Goal: Task Accomplishment & Management: Use online tool/utility

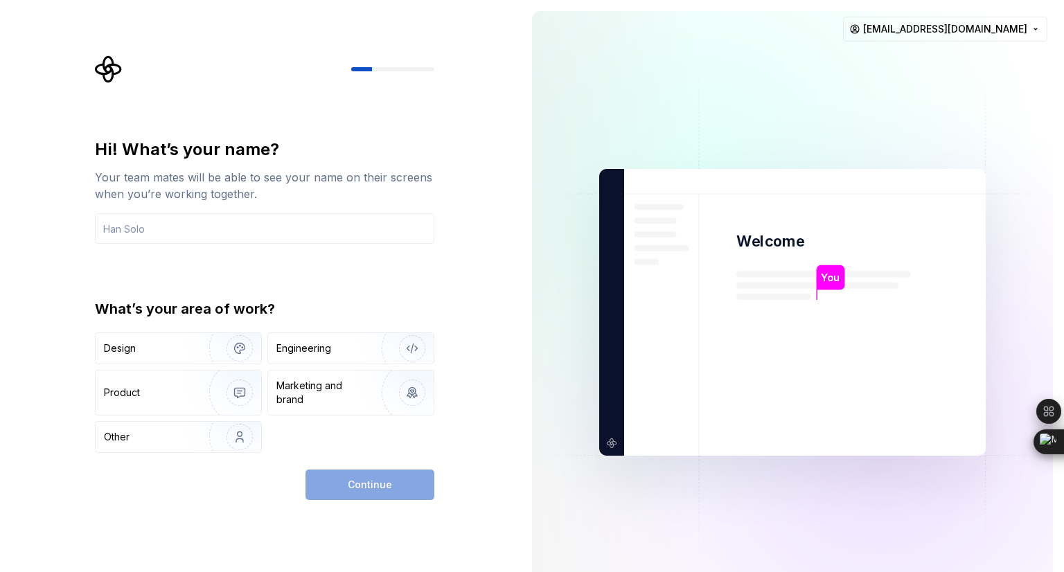
click at [89, 354] on div "Hi! What’s your name? Your team mates will be able to see your name on their sc…" at bounding box center [269, 277] width 364 height 445
click at [205, 440] on img "button" at bounding box center [230, 437] width 89 height 93
click at [388, 491] on div "Continue" at bounding box center [369, 485] width 129 height 30
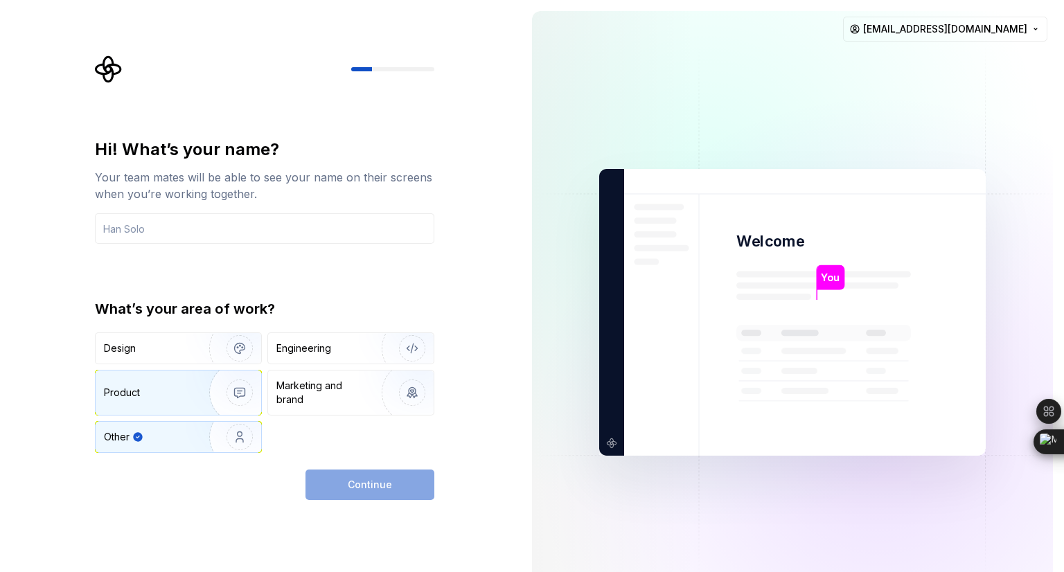
click at [154, 392] on div "Product" at bounding box center [149, 393] width 91 height 14
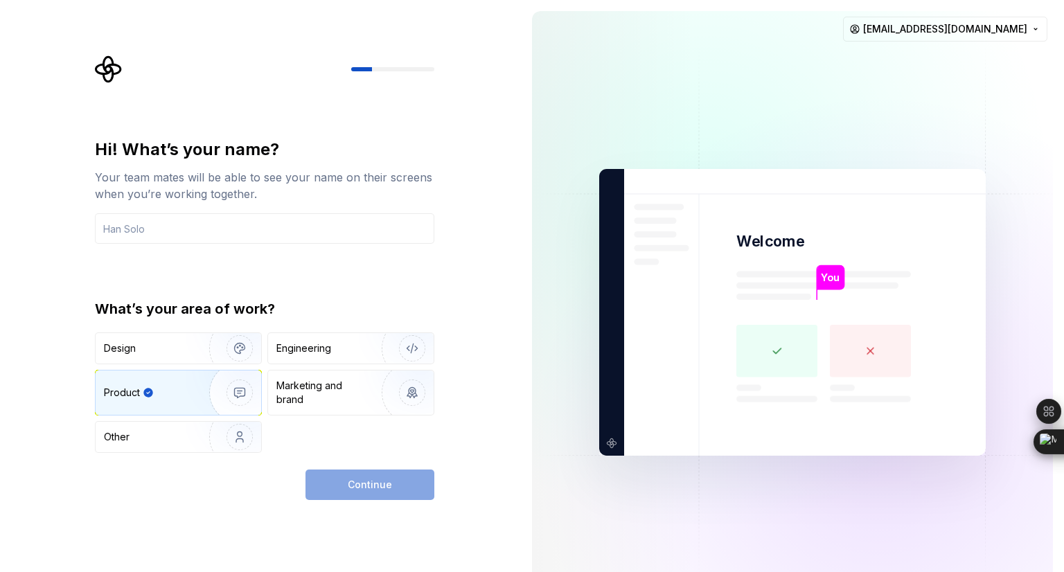
click at [361, 474] on div "Continue" at bounding box center [369, 485] width 129 height 30
click at [220, 357] on img "button" at bounding box center [230, 348] width 89 height 93
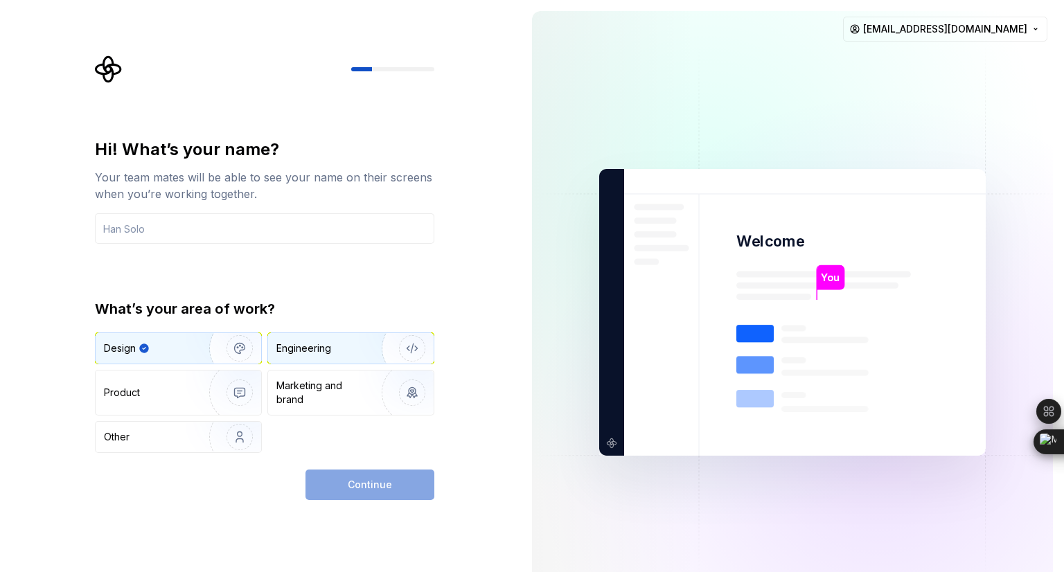
drag, startPoint x: 319, startPoint y: 352, endPoint x: 319, endPoint y: 365, distance: 12.5
click at [319, 355] on div "Engineering" at bounding box center [351, 348] width 166 height 30
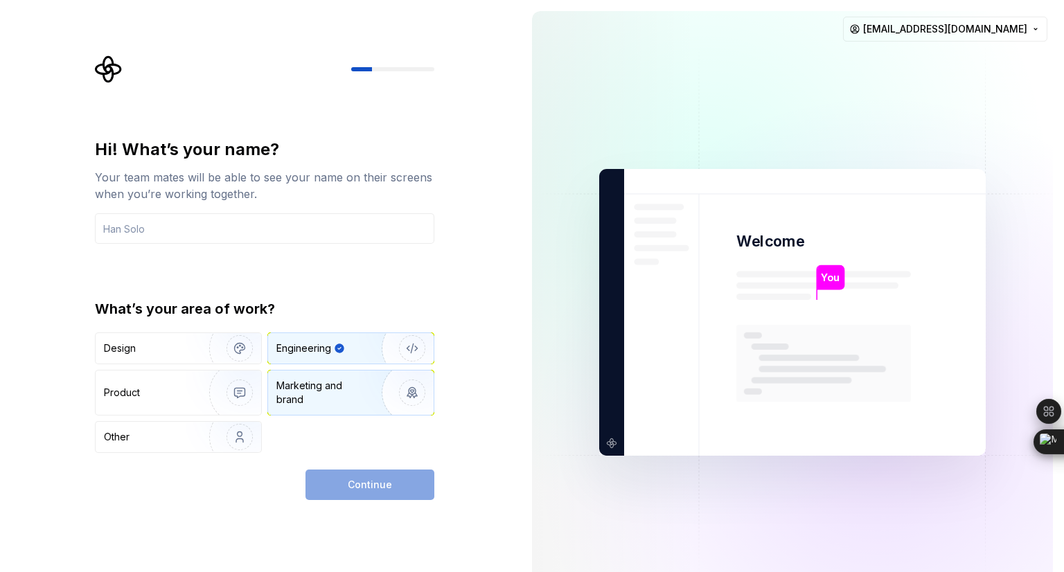
click at [317, 388] on div "Marketing and brand" at bounding box center [322, 393] width 93 height 28
click at [310, 346] on div "Engineering" at bounding box center [303, 348] width 55 height 14
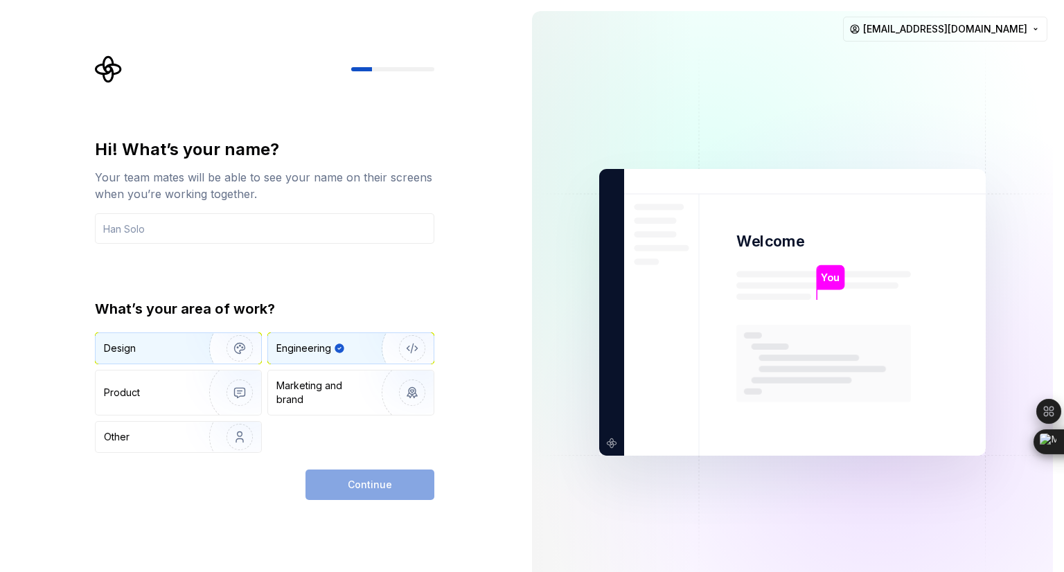
click at [137, 351] on div "Design" at bounding box center [147, 348] width 87 height 14
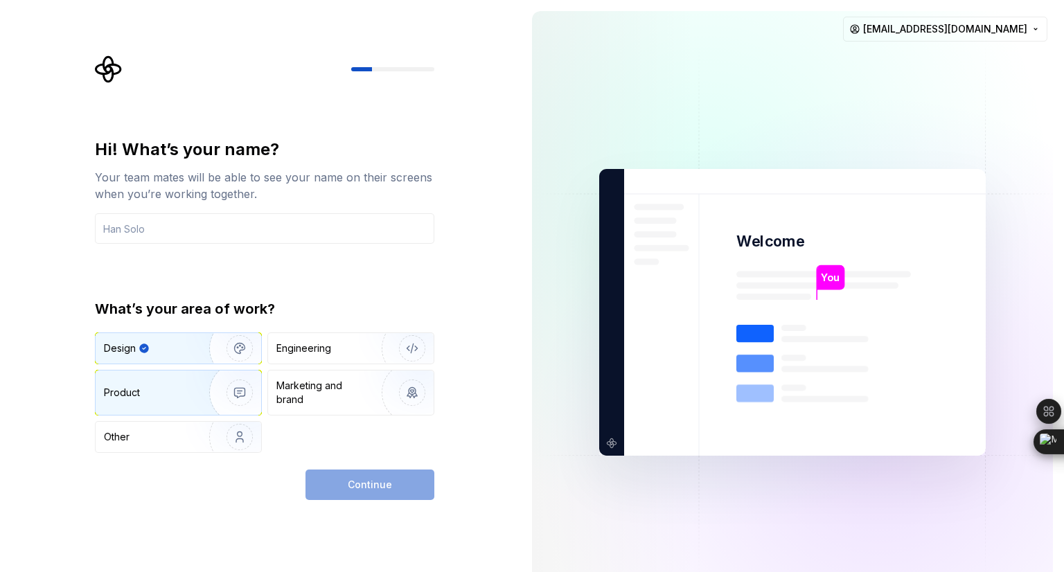
click at [172, 395] on div "Product" at bounding box center [149, 393] width 91 height 14
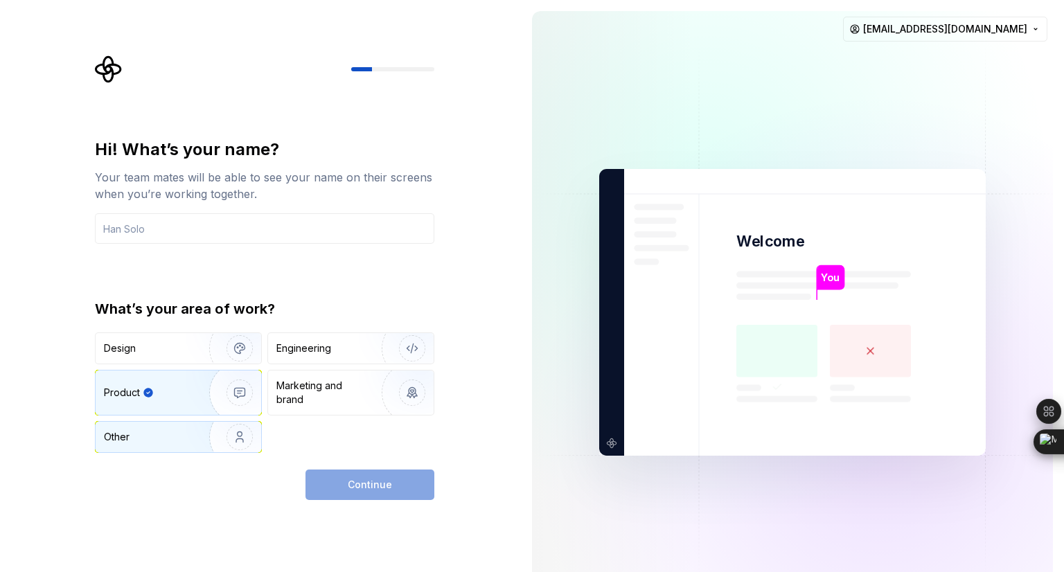
click at [203, 442] on img "button" at bounding box center [230, 437] width 89 height 93
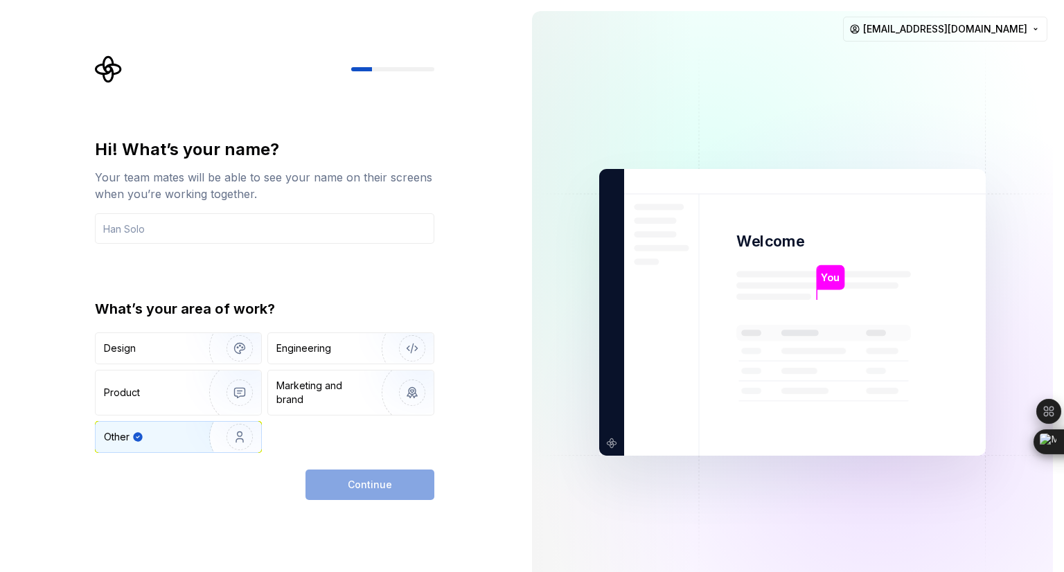
click at [332, 472] on div "Continue" at bounding box center [369, 485] width 129 height 30
click at [215, 234] on input "text" at bounding box center [264, 228] width 339 height 30
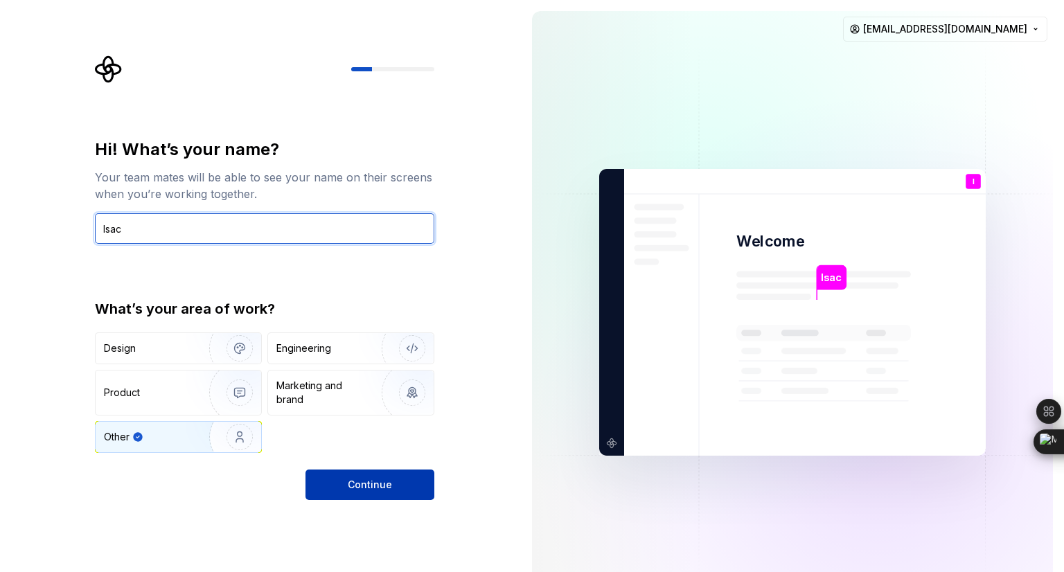
type input "Isac"
click at [371, 486] on span "Continue" at bounding box center [370, 485] width 44 height 14
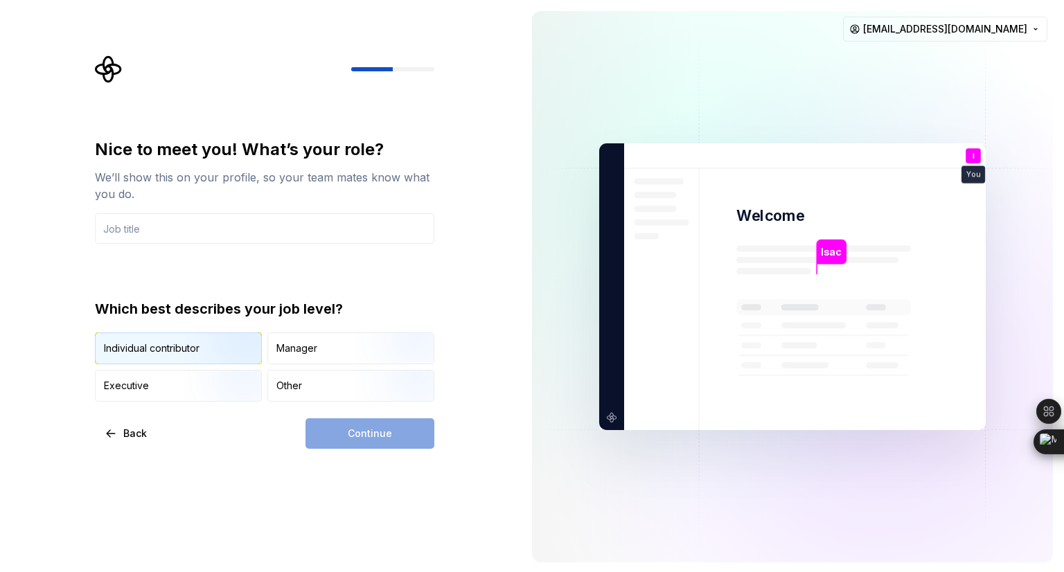
click at [193, 347] on img "button" at bounding box center [228, 365] width 89 height 93
click at [442, 461] on div "Nice to meet you! What’s your role? We’ll show this on your profile, so your te…" at bounding box center [260, 286] width 521 height 573
click at [409, 439] on div "Continue" at bounding box center [369, 433] width 129 height 30
click at [391, 440] on div "Continue" at bounding box center [369, 433] width 129 height 30
click at [194, 224] on input "text" at bounding box center [264, 228] width 339 height 30
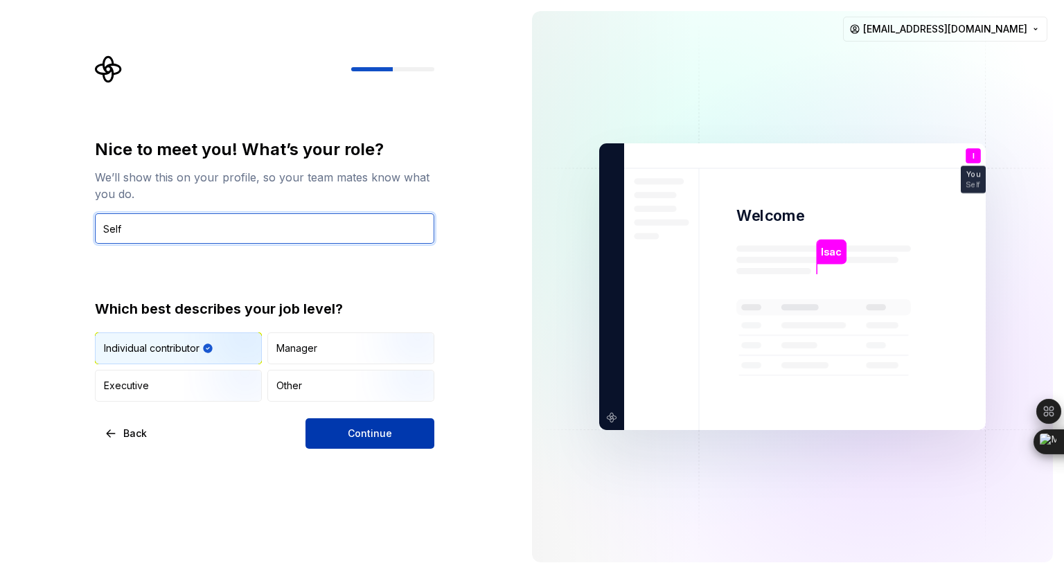
type input "Self"
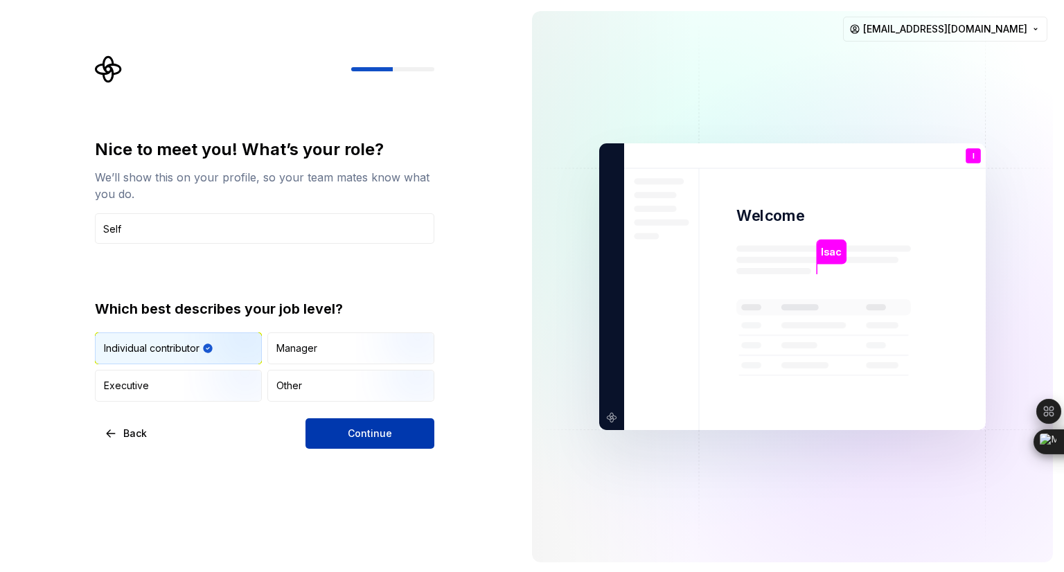
click at [357, 431] on span "Continue" at bounding box center [370, 434] width 44 height 14
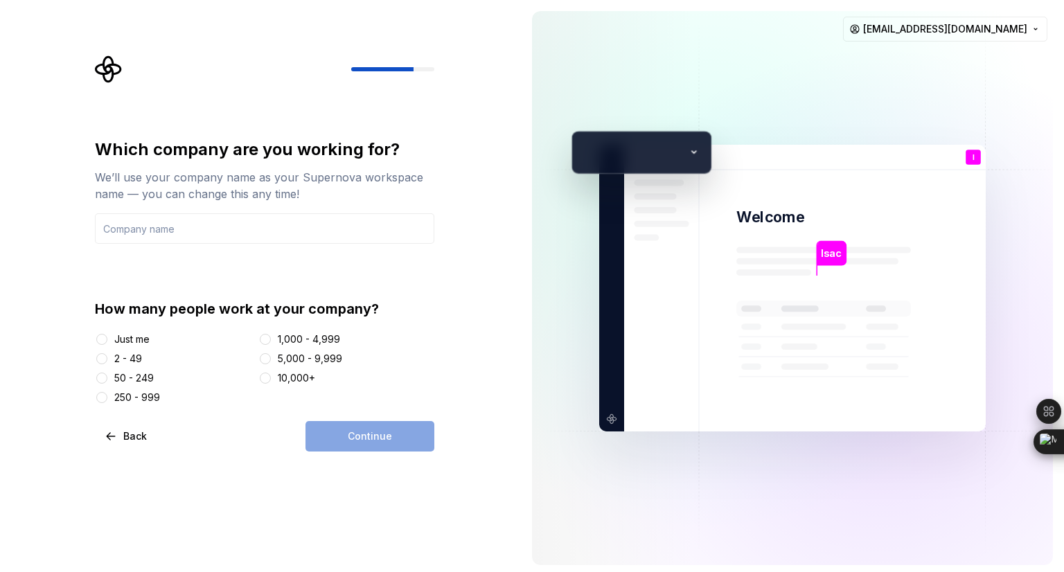
click at [120, 337] on div "Just me" at bounding box center [131, 339] width 35 height 14
click at [107, 337] on button "Just me" at bounding box center [101, 339] width 11 height 11
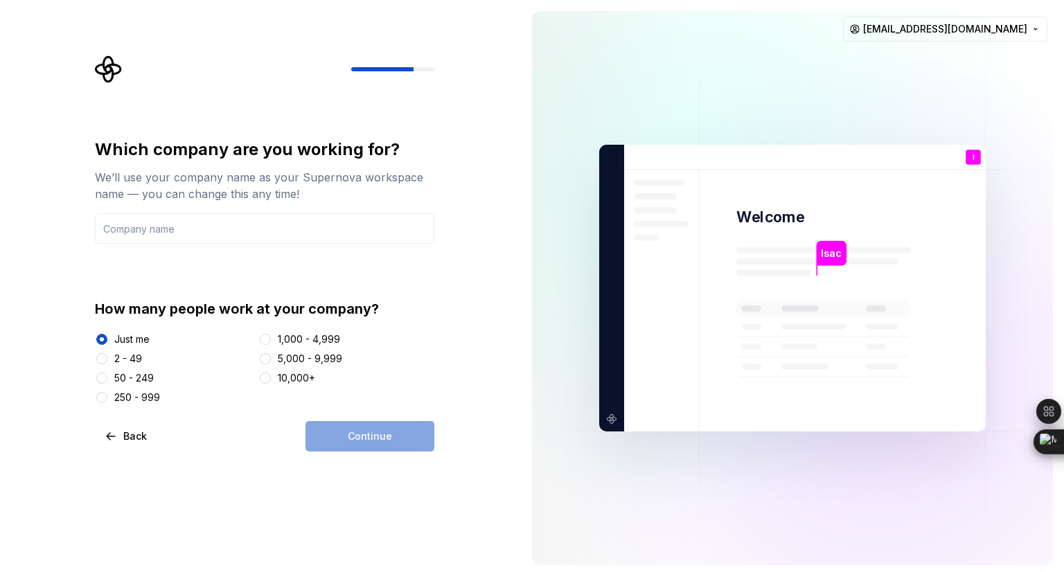
click at [318, 424] on div "Continue" at bounding box center [369, 436] width 129 height 30
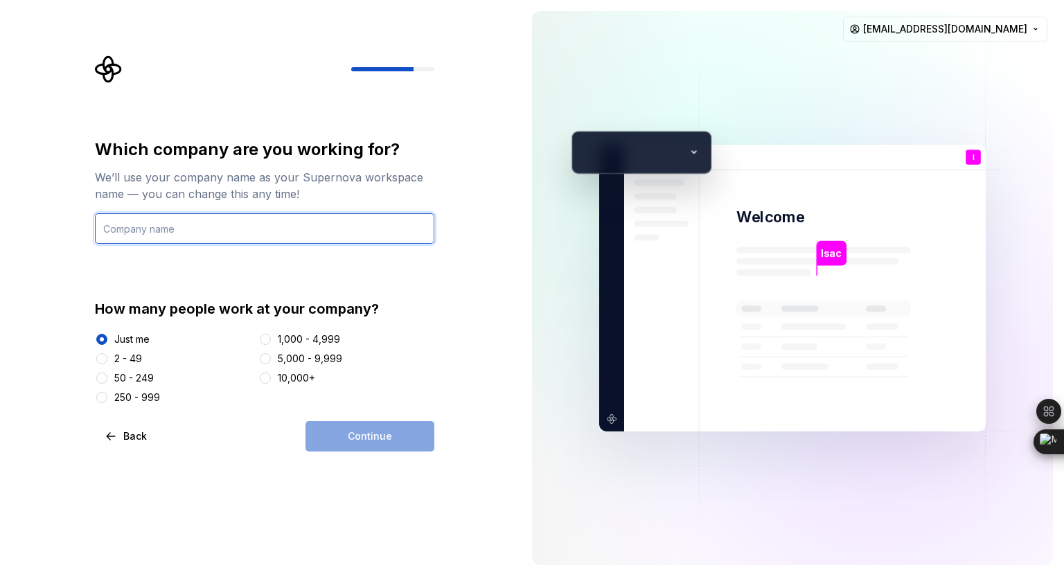
click at [197, 226] on input "text" at bounding box center [264, 228] width 339 height 30
type input "Synthra"
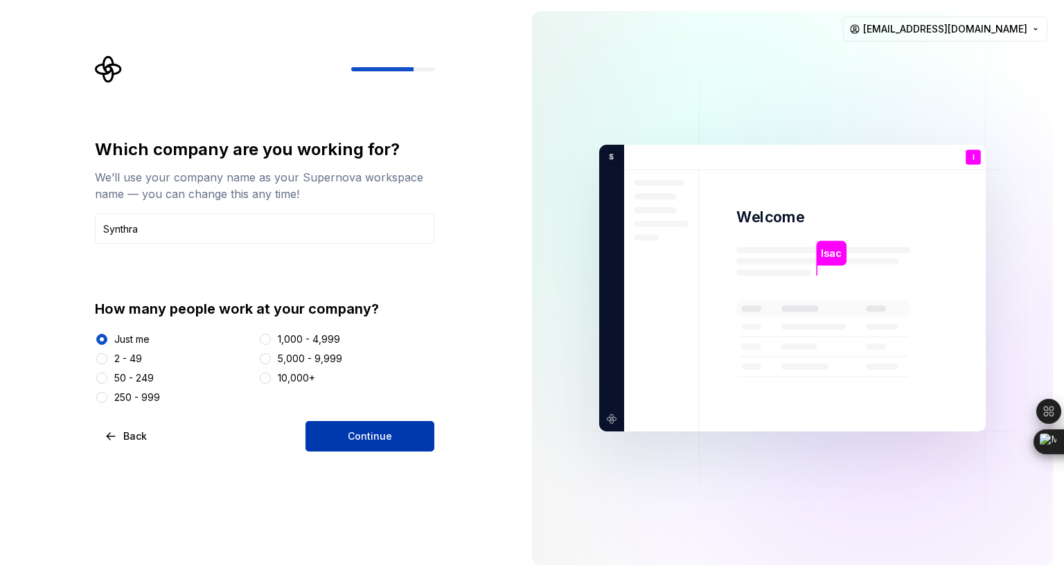
click at [357, 440] on span "Continue" at bounding box center [370, 436] width 44 height 14
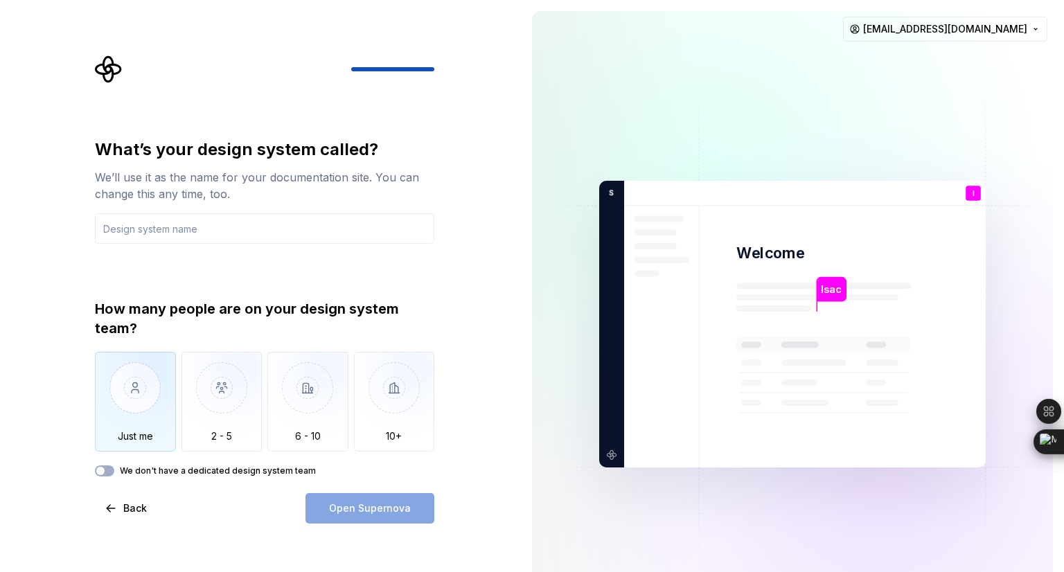
click at [146, 386] on img "button" at bounding box center [135, 398] width 81 height 93
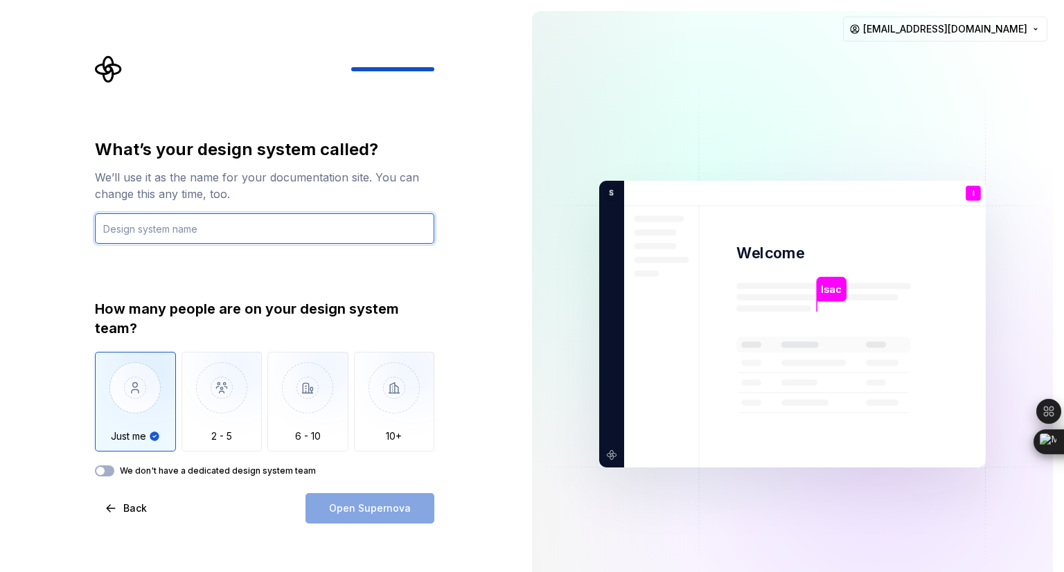
click at [240, 225] on input "text" at bounding box center [264, 228] width 339 height 30
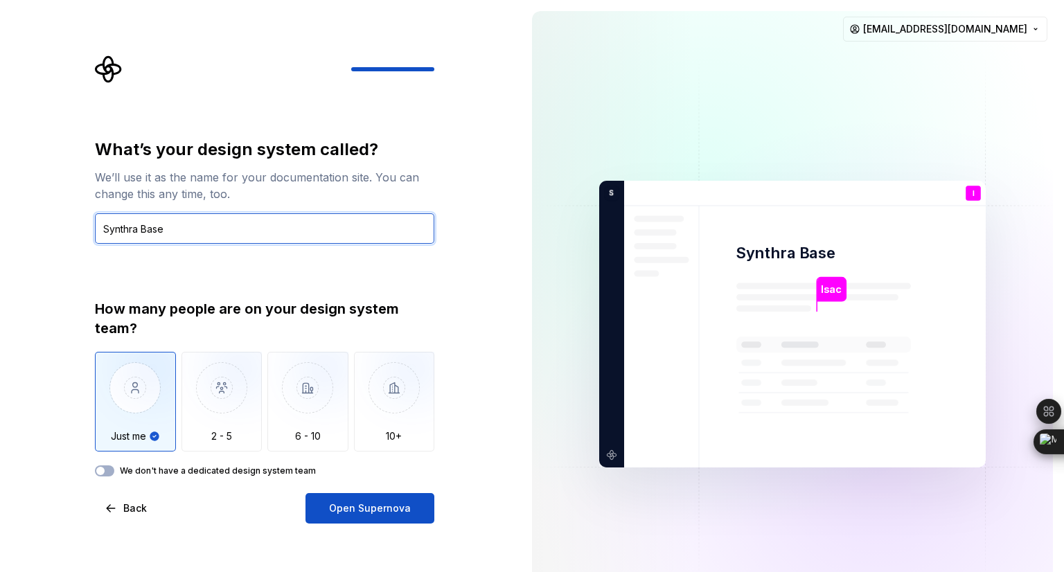
type input "Synthra Base"
click at [114, 470] on div "We don't have a dedicated design system team" at bounding box center [264, 470] width 339 height 11
click at [112, 472] on button "We don't have a dedicated design system team" at bounding box center [104, 470] width 19 height 11
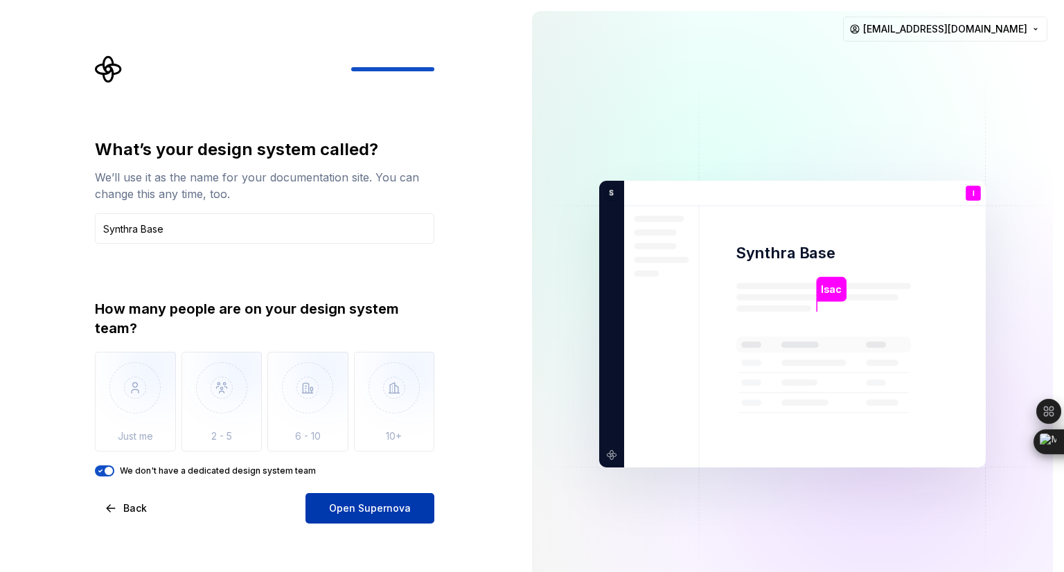
click at [360, 495] on button "Open Supernova" at bounding box center [369, 508] width 129 height 30
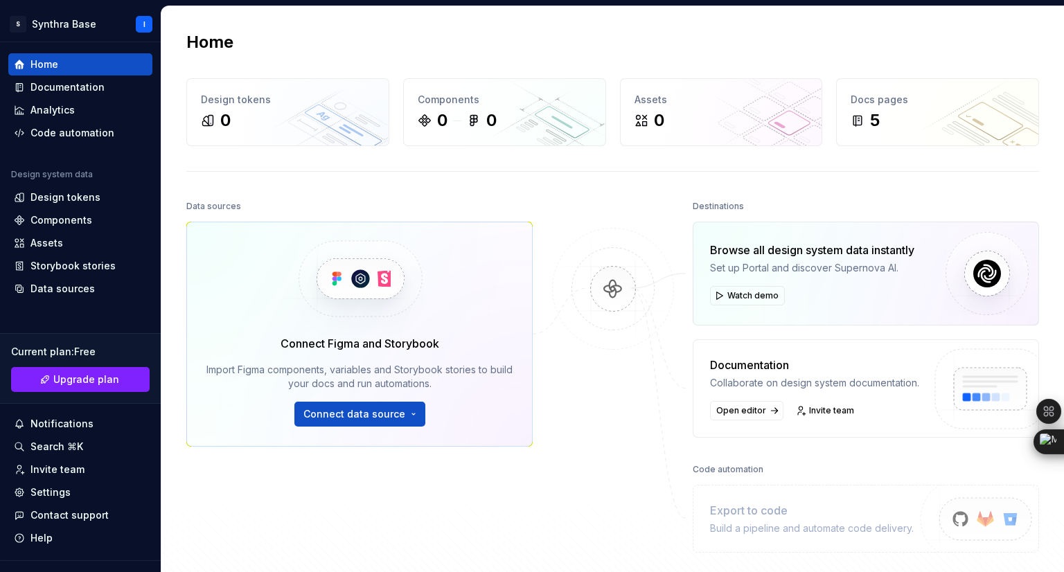
drag, startPoint x: 352, startPoint y: 473, endPoint x: 314, endPoint y: 211, distance: 265.2
click at [314, 211] on div "Data sources" at bounding box center [359, 206] width 346 height 19
click at [73, 200] on div "Design tokens" at bounding box center [65, 197] width 70 height 14
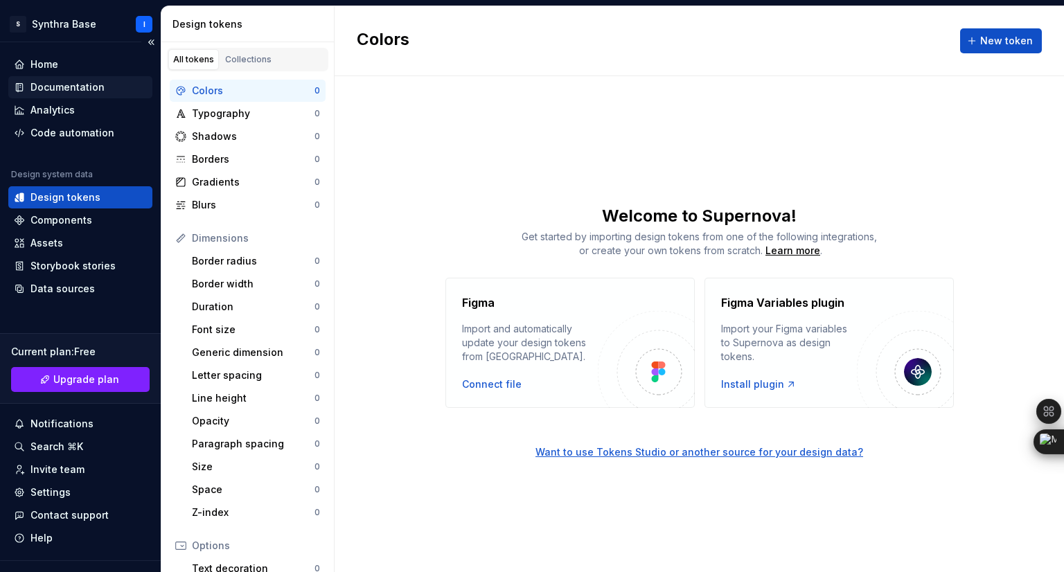
click at [67, 87] on div "Documentation" at bounding box center [67, 87] width 74 height 14
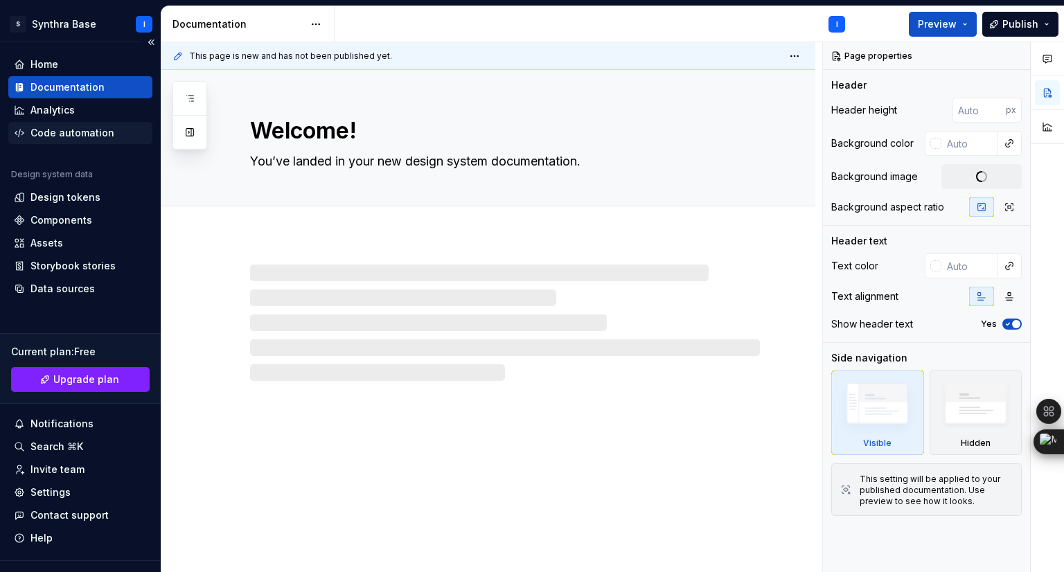
click at [71, 132] on div "Code automation" at bounding box center [72, 133] width 84 height 14
type textarea "*"
